Goal: Information Seeking & Learning: Learn about a topic

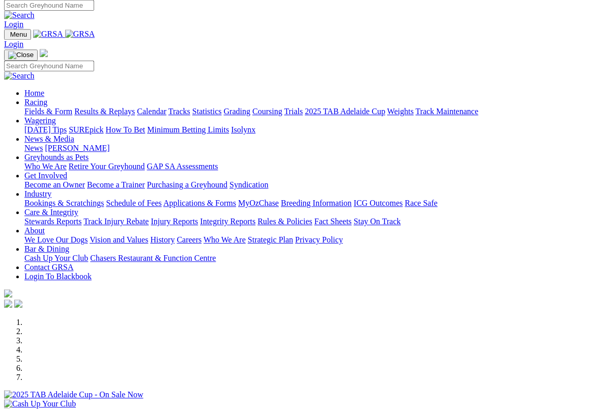
scroll to position [4, 0]
click at [94, 4] on input "Search" at bounding box center [49, 5] width 90 height 11
type input "[PERSON_NAME]"
click at [35, 11] on img at bounding box center [19, 15] width 31 height 9
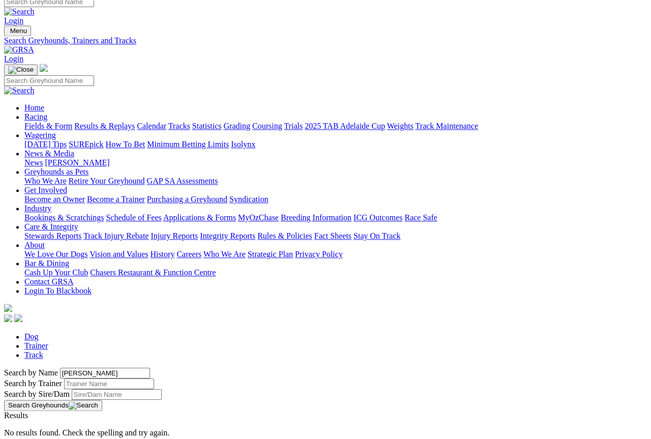
click at [48, 341] on link "Trainer" at bounding box center [36, 345] width 24 height 9
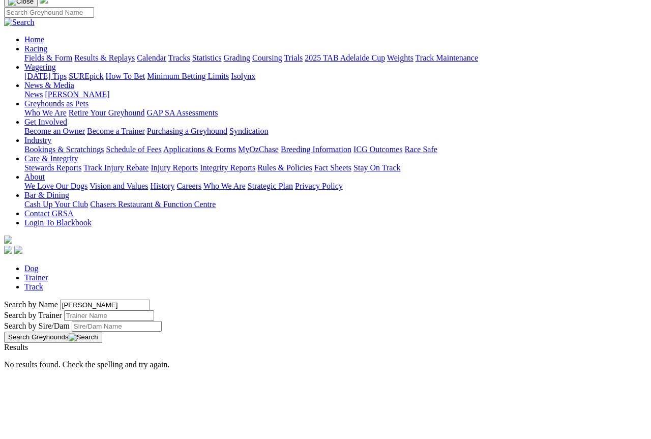
type input "Prouse"
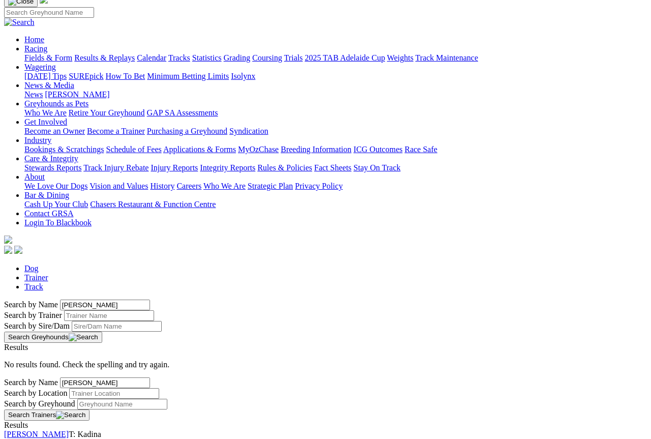
click at [69, 391] on link "[PERSON_NAME]" at bounding box center [36, 434] width 65 height 9
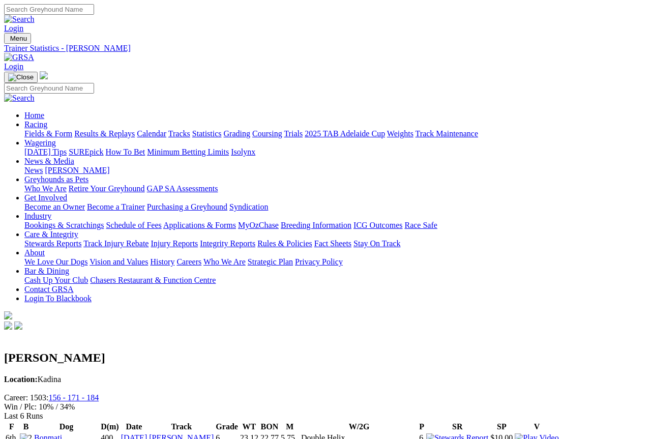
click at [47, 120] on link "Racing" at bounding box center [35, 124] width 23 height 9
click at [116, 129] on link "Results & Replays" at bounding box center [104, 133] width 61 height 9
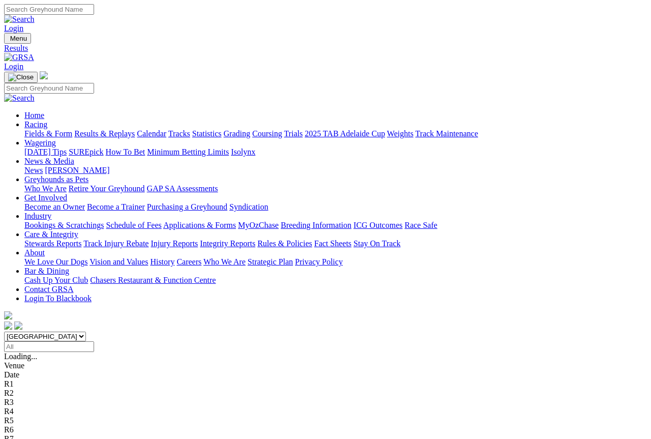
scroll to position [6, 0]
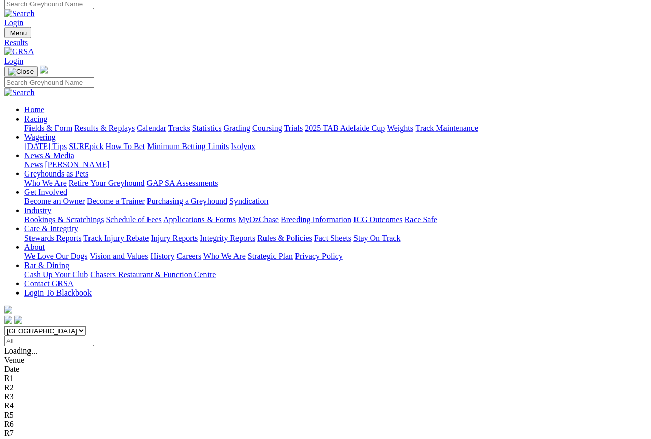
click at [42, 124] on link "Fields & Form" at bounding box center [48, 128] width 48 height 9
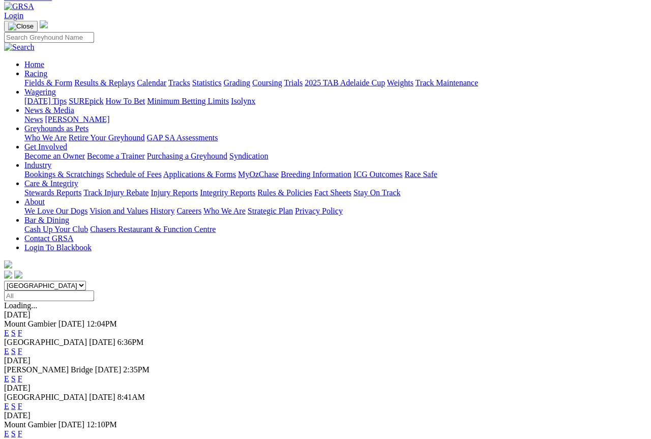
scroll to position [89, 0]
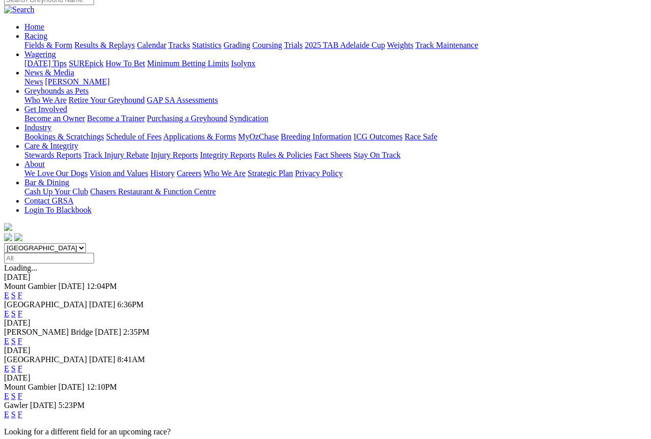
click at [452, 337] on div "E S F" at bounding box center [325, 341] width 643 height 9
click at [22, 337] on link "F" at bounding box center [20, 341] width 5 height 9
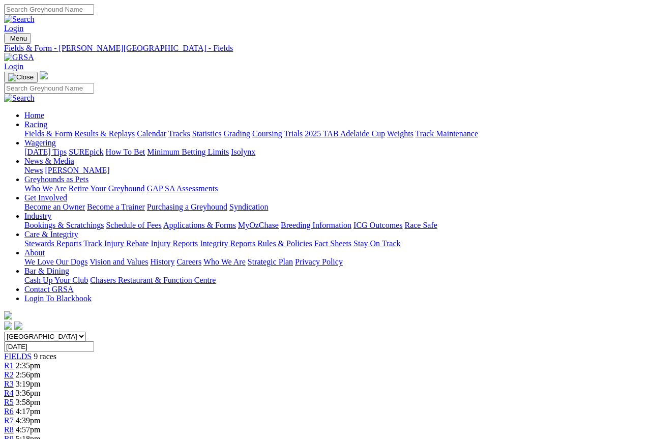
click at [40, 129] on link "Fields & Form" at bounding box center [48, 133] width 48 height 9
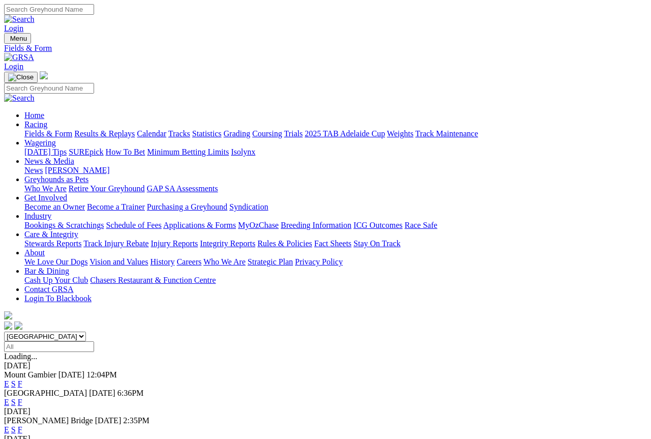
scroll to position [6, 0]
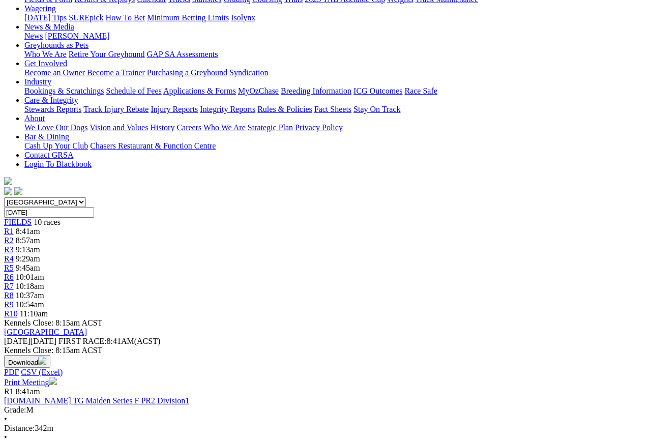
scroll to position [135, 0]
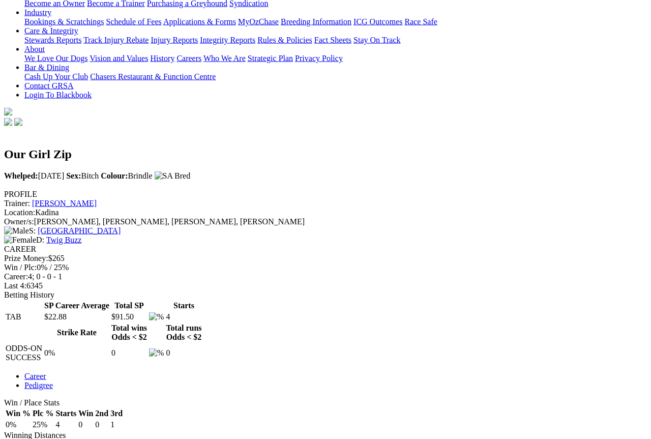
scroll to position [204, 0]
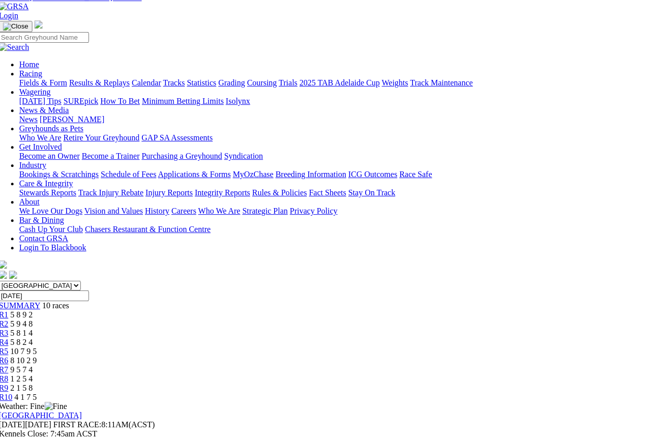
scroll to position [33, 7]
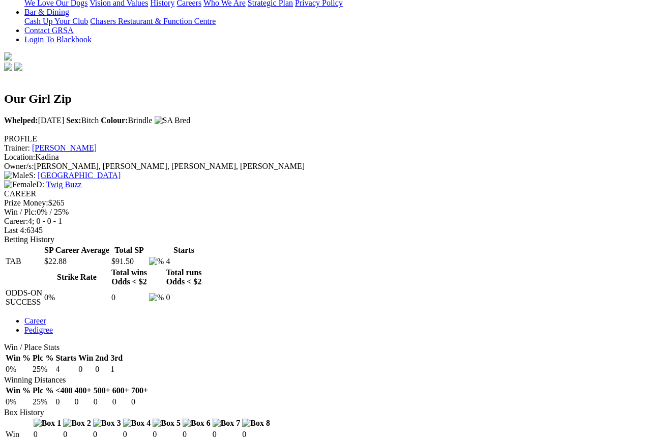
scroll to position [259, 0]
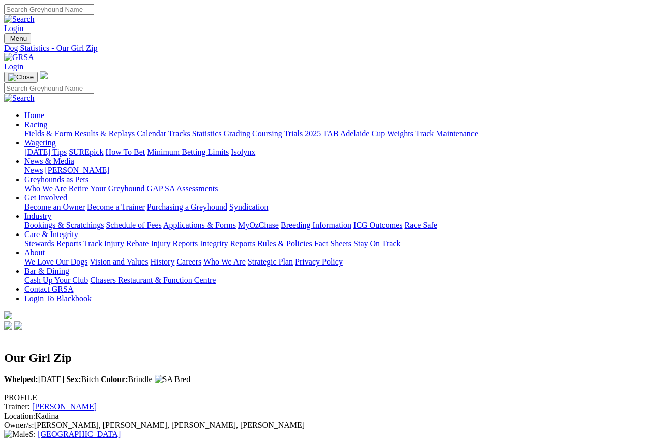
scroll to position [293, 0]
